Goal: Task Accomplishment & Management: Manage account settings

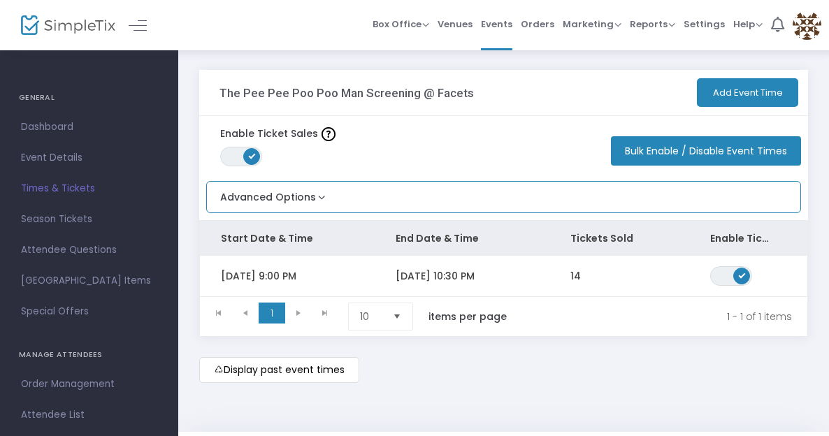
click at [396, 187] on div "Advanced Options Limit the total number of orders per event time ON OFF Save" at bounding box center [503, 197] width 595 height 32
click at [309, 192] on button "Advanced Options" at bounding box center [268, 193] width 122 height 23
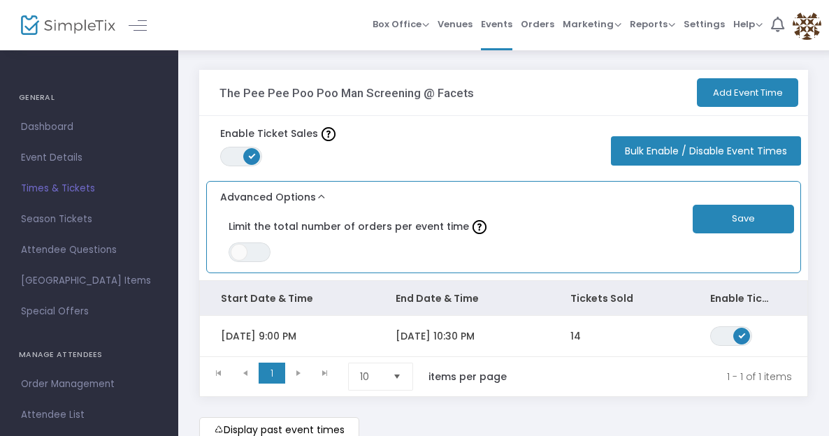
click at [309, 192] on button "Advanced Options" at bounding box center [268, 193] width 122 height 23
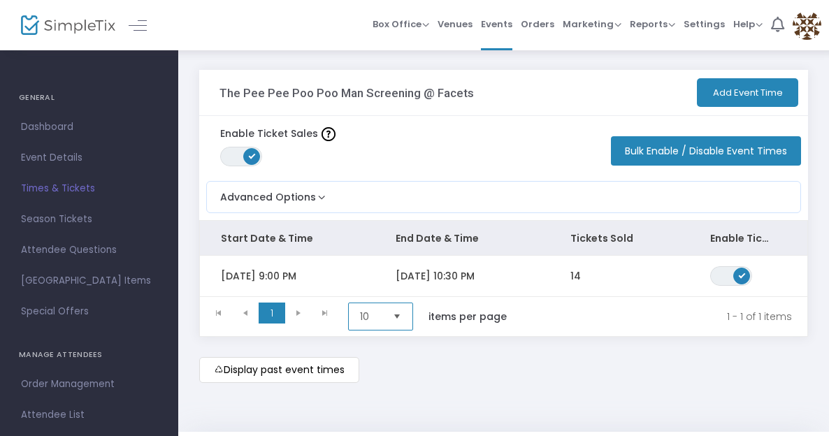
click at [387, 330] on span "10" at bounding box center [371, 316] width 33 height 27
click at [391, 92] on h3 "The Pee Pee Poo Poo Man Screening @ Facets" at bounding box center [347, 93] width 255 height 14
click at [505, 24] on span "Events" at bounding box center [496, 24] width 31 height 36
